Goal: Information Seeking & Learning: Learn about a topic

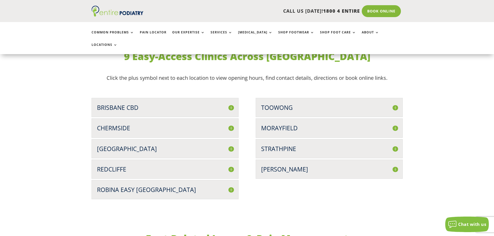
scroll to position [1327, 0]
click at [117, 144] on h3 "[GEOGRAPHIC_DATA]" at bounding box center [165, 148] width 136 height 8
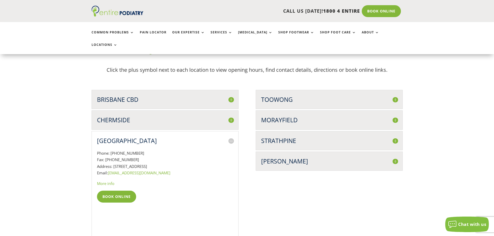
scroll to position [1330, 0]
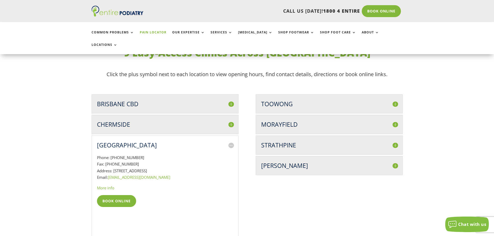
click at [154, 33] on link "Pain Locator" at bounding box center [153, 36] width 27 height 11
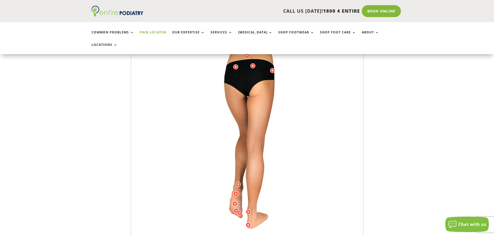
scroll to position [83, 0]
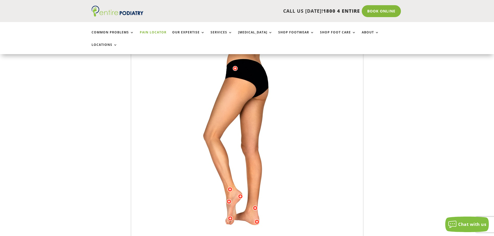
click at [255, 219] on div at bounding box center [256, 221] width 5 height 5
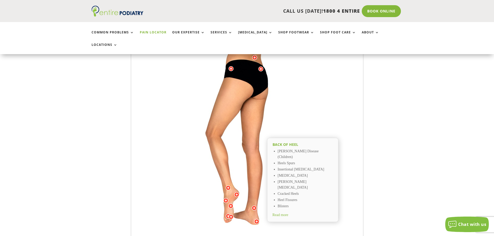
click at [236, 192] on div at bounding box center [236, 194] width 5 height 5
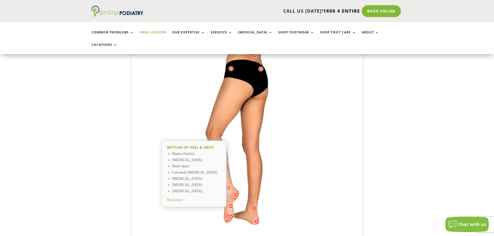
click at [176, 198] on span "Read more" at bounding box center [175, 200] width 16 height 4
click at [231, 66] on div at bounding box center [230, 68] width 5 height 5
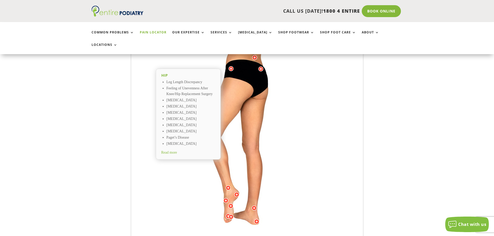
click at [173, 148] on div "Hip Leg Length Discrepancy Feeling of Unevenness After Knee/Hip Replacement Sur…" at bounding box center [188, 114] width 65 height 91
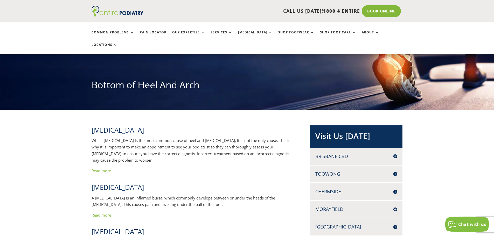
scroll to position [41, 0]
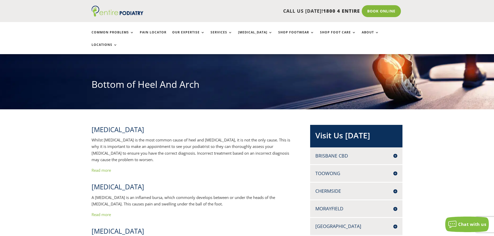
click at [99, 168] on link "Read more" at bounding box center [100, 170] width 19 height 5
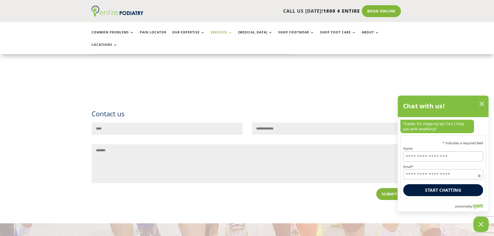
scroll to position [829, 0]
